Goal: Navigation & Orientation: Go to known website

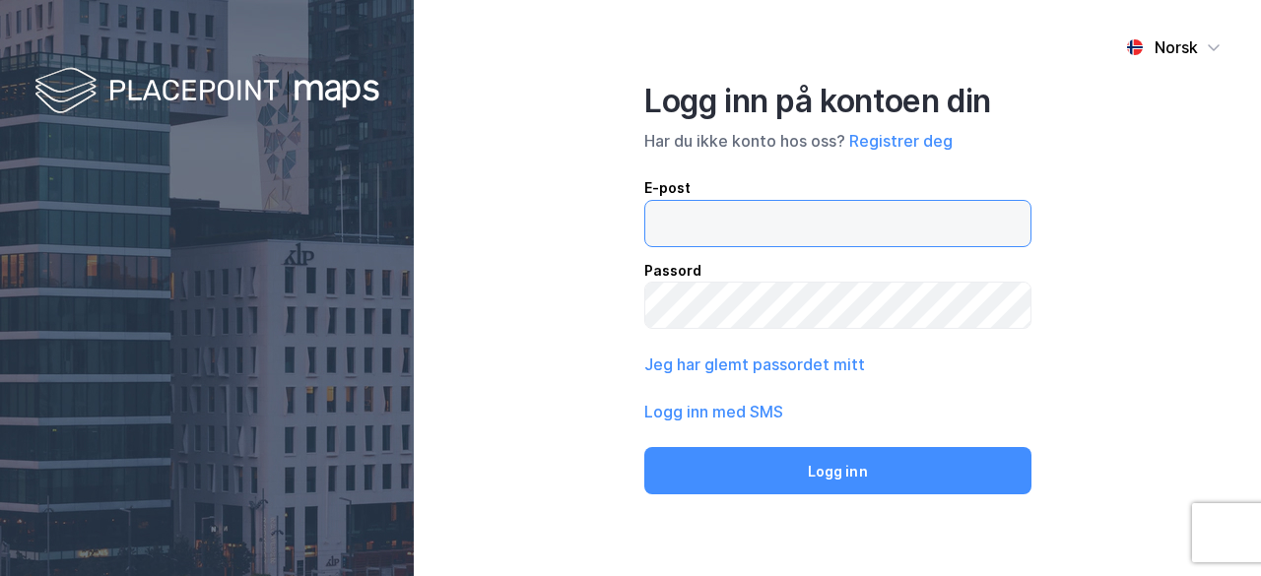
click at [738, 226] on input "email" at bounding box center [837, 223] width 385 height 45
type input "[EMAIL_ADDRESS][DOMAIN_NAME]"
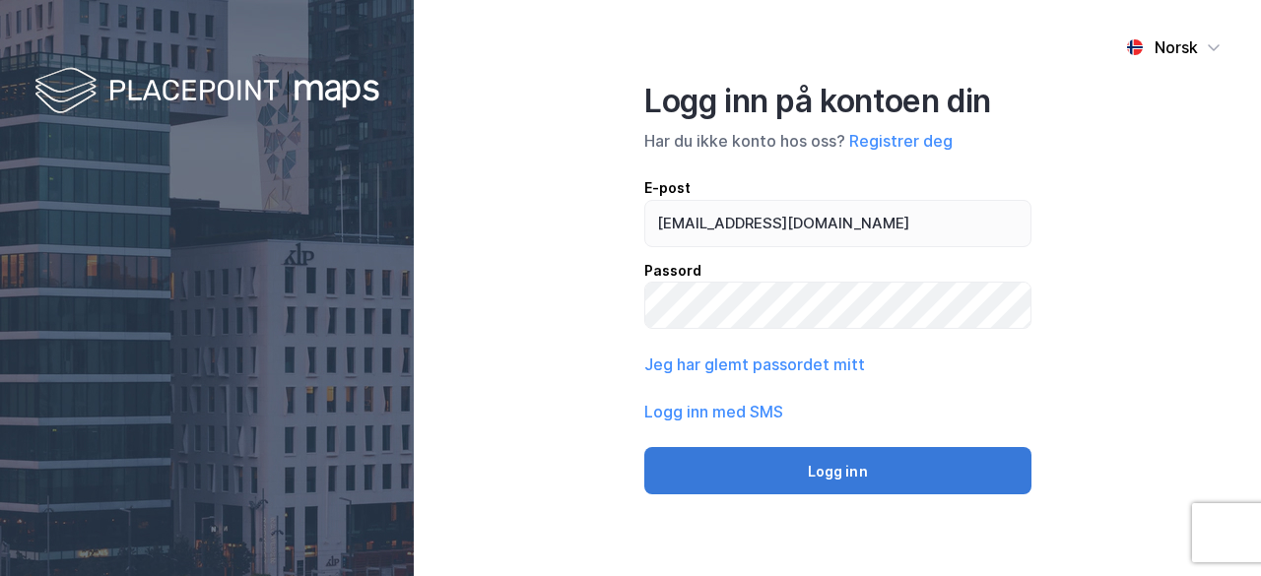
click at [950, 448] on button "Logg inn" at bounding box center [837, 470] width 387 height 47
